Goal: Check status: Check status

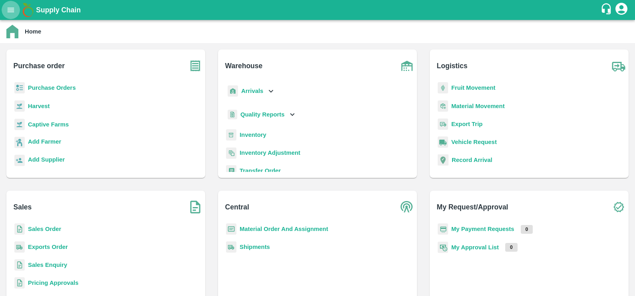
click at [16, 4] on button "open drawer" at bounding box center [11, 10] width 18 height 18
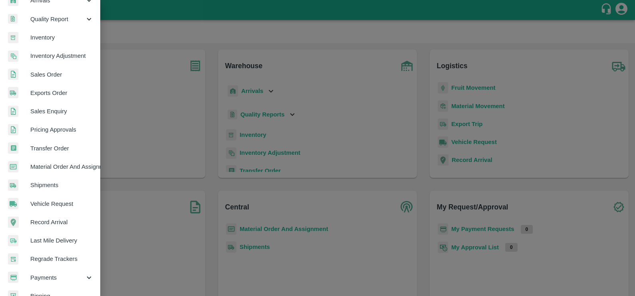
scroll to position [131, 0]
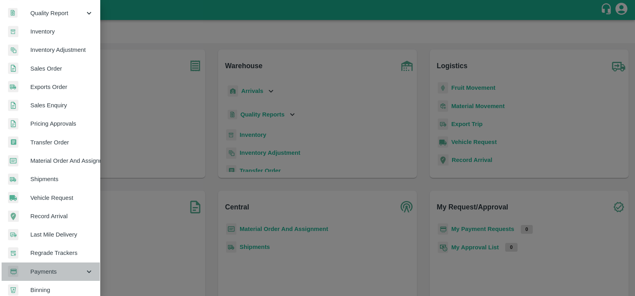
click at [61, 269] on span "Payments" at bounding box center [57, 272] width 54 height 9
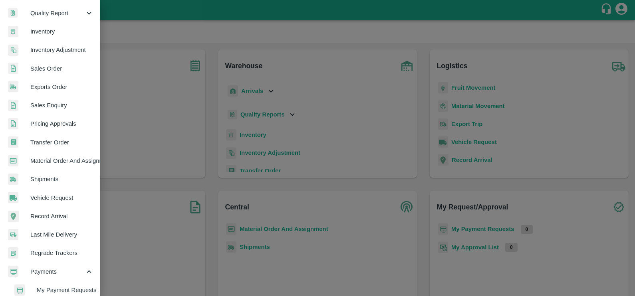
scroll to position [195, 0]
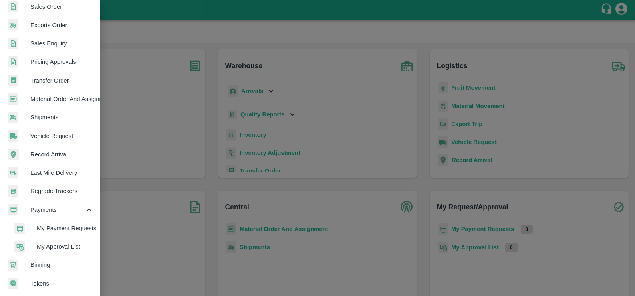
click at [59, 224] on span "My Payment Requests" at bounding box center [65, 228] width 57 height 9
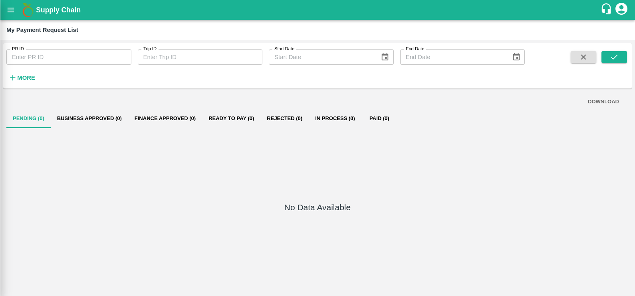
scroll to position [192, 0]
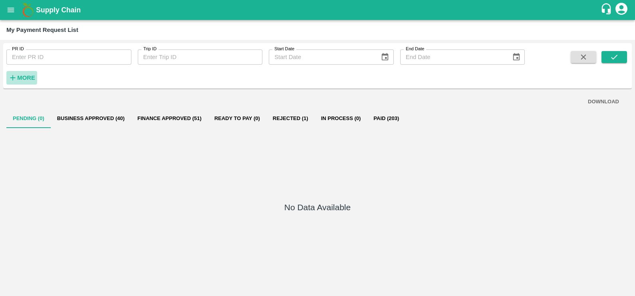
click at [26, 76] on strong "More" at bounding box center [26, 78] width 18 height 6
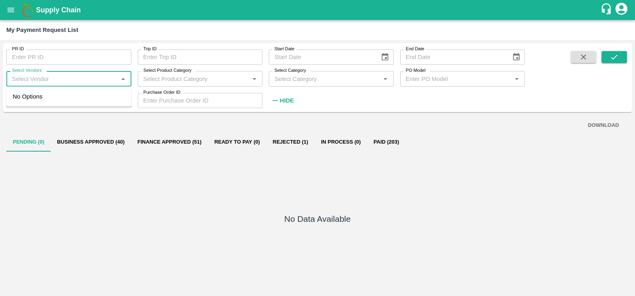
click at [47, 79] on input "Select Vendors" at bounding box center [62, 78] width 107 height 10
click at [52, 96] on div "[PERSON_NAME] FORWARDERS-Transporter" at bounding box center [70, 101] width 109 height 18
type input "[PERSON_NAME] FORWARDERS-Transporter"
click at [607, 57] on button "submit" at bounding box center [614, 57] width 26 height 12
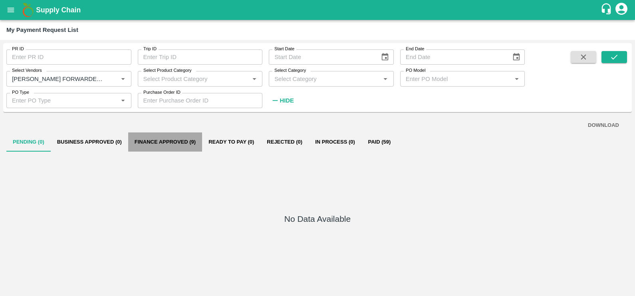
click at [156, 136] on button "Finance Approved (9)" at bounding box center [165, 142] width 74 height 19
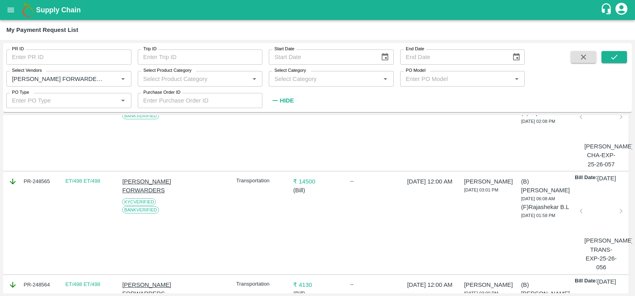
scroll to position [0, 0]
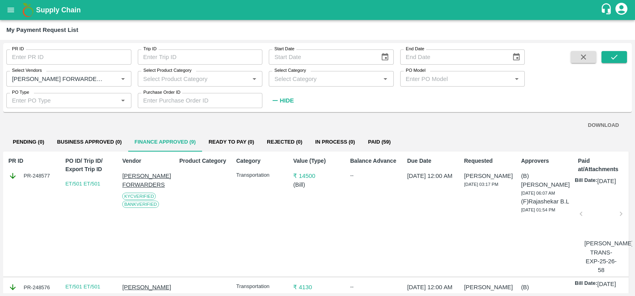
click at [379, 138] on button "Paid (59)" at bounding box center [379, 142] width 36 height 19
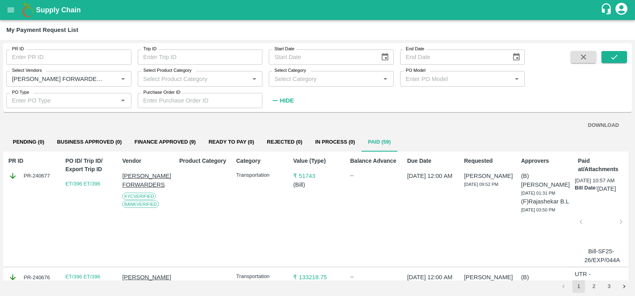
click at [306, 177] on p "₹ 51743" at bounding box center [317, 176] width 49 height 9
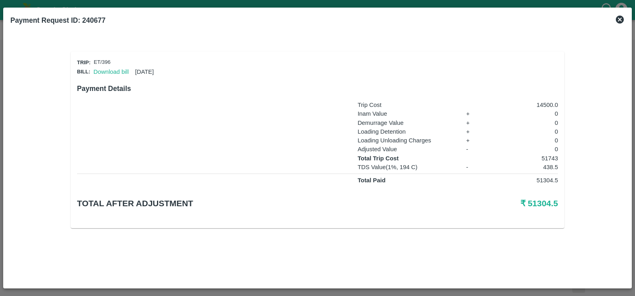
click at [617, 20] on icon at bounding box center [620, 20] width 8 height 8
